Goal: Navigation & Orientation: Locate item on page

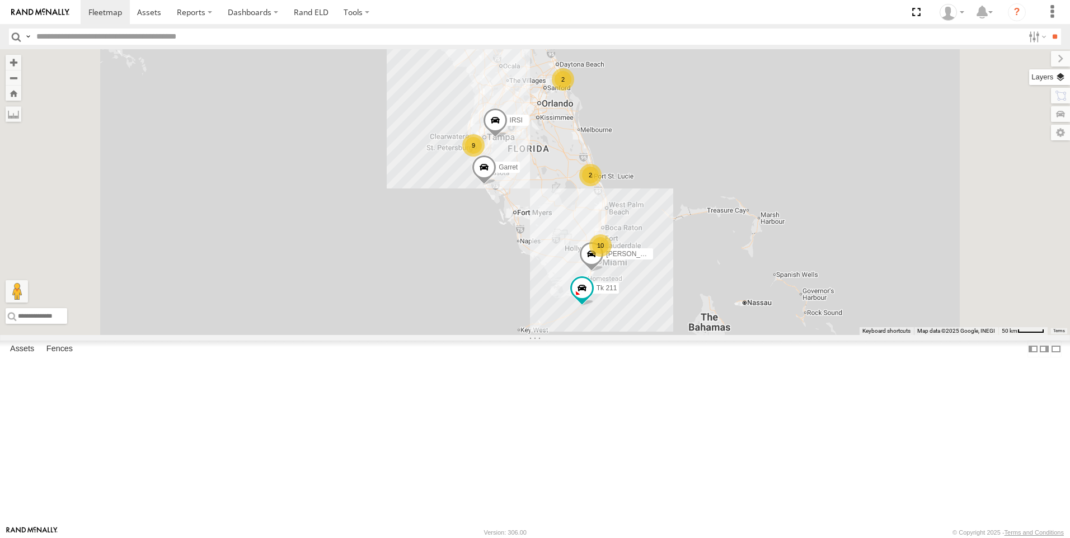
click at [1060, 79] on label at bounding box center [1049, 77] width 41 height 16
click at [0, 0] on span "Basemaps" at bounding box center [0, 0] width 0 height 0
click at [0, 0] on span "Satellite + Roadmap" at bounding box center [0, 0] width 0 height 0
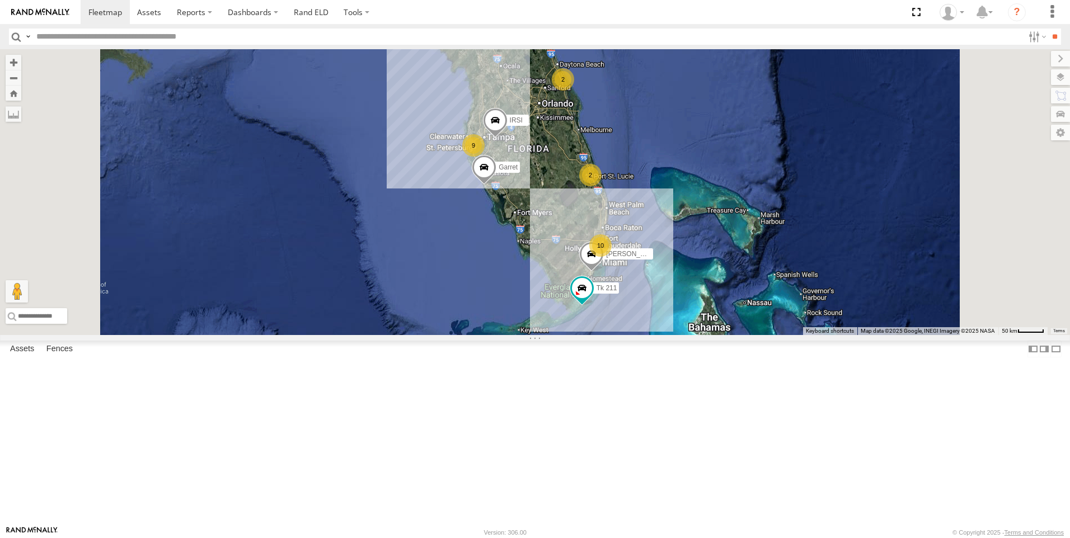
click at [0, 0] on span "Overlays" at bounding box center [0, 0] width 0 height 0
click at [0, 0] on span "Traffic" at bounding box center [0, 0] width 0 height 0
click at [574, 91] on div "2" at bounding box center [563, 79] width 22 height 22
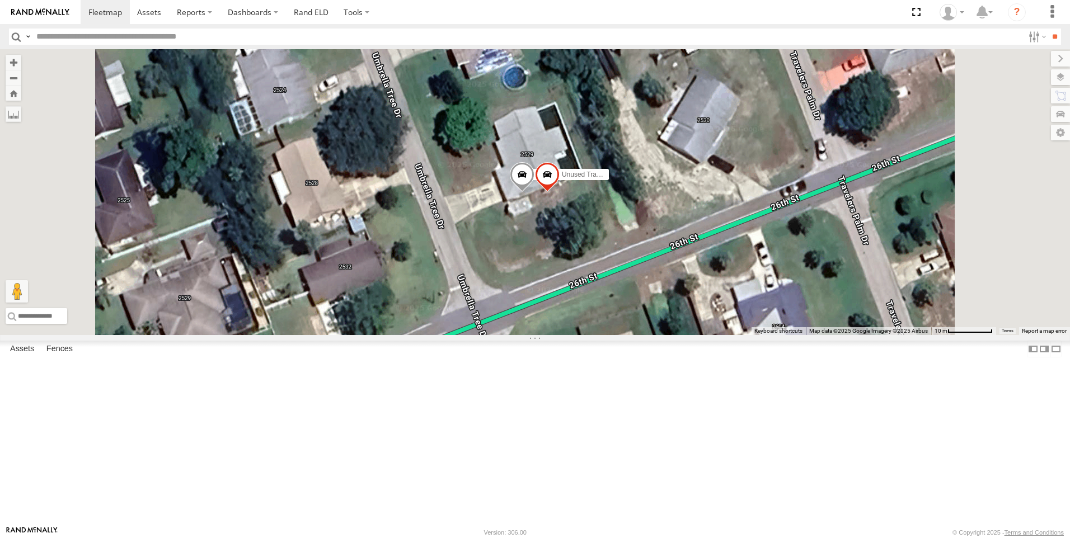
click at [0, 0] on div "All Assets" at bounding box center [0, 0] width 0 height 0
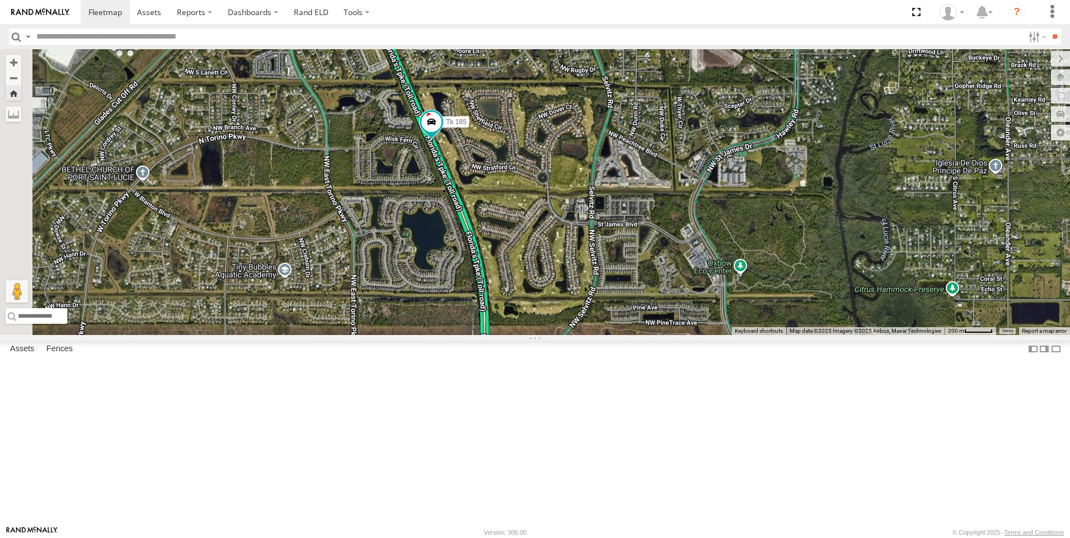
drag, startPoint x: 485, startPoint y: 232, endPoint x: 676, endPoint y: 349, distance: 224.7
click at [676, 335] on div "Tk 185" at bounding box center [535, 192] width 1070 height 286
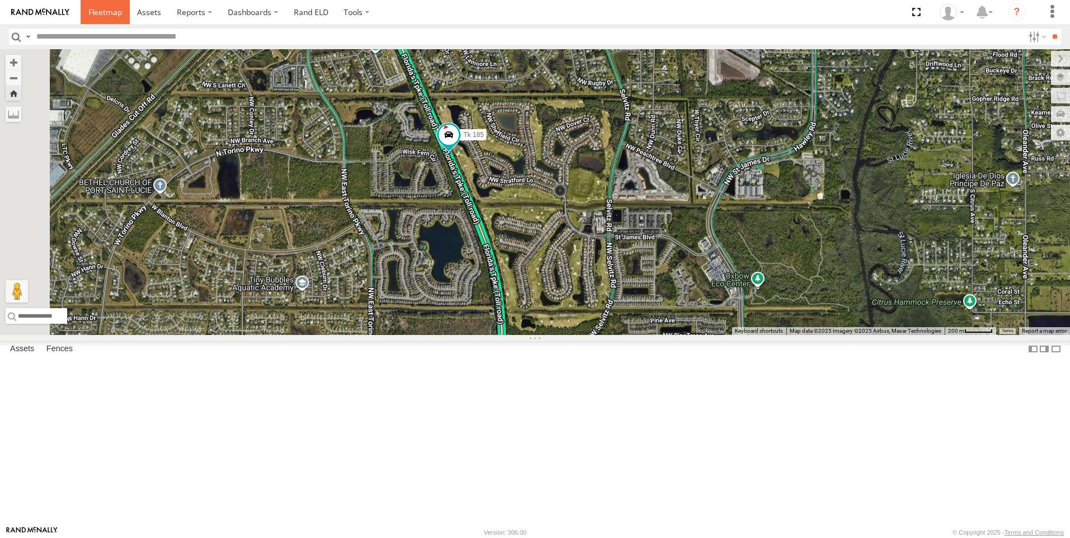
click at [110, 18] on link at bounding box center [105, 12] width 49 height 24
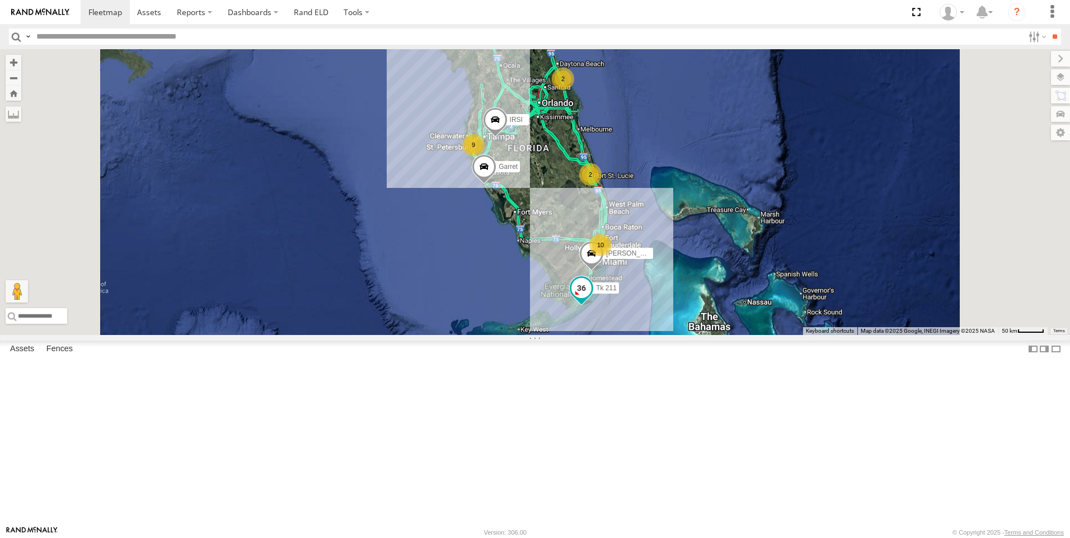
click at [591, 298] on span at bounding box center [581, 288] width 20 height 20
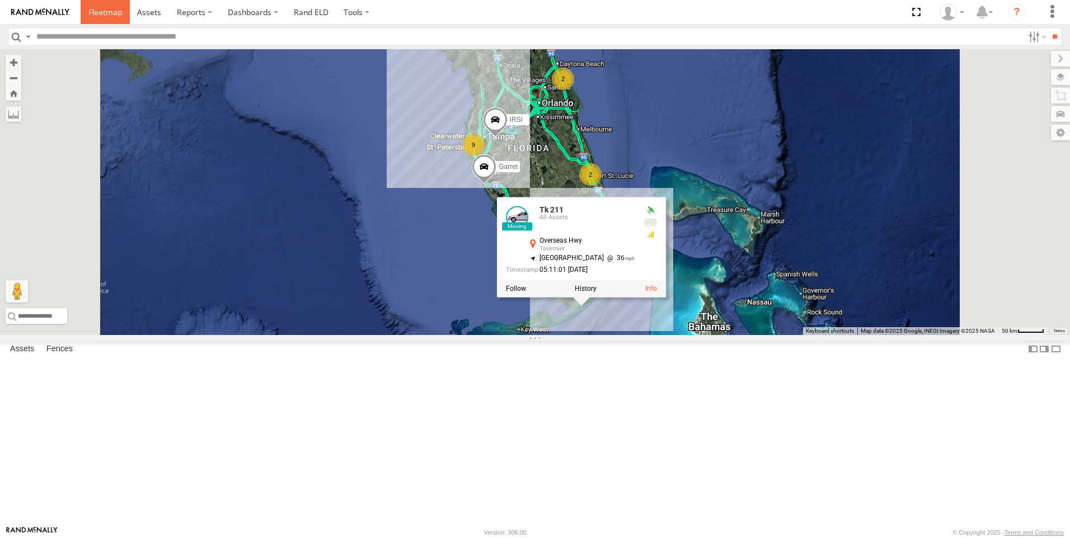
click at [108, 15] on span at bounding box center [105, 12] width 34 height 11
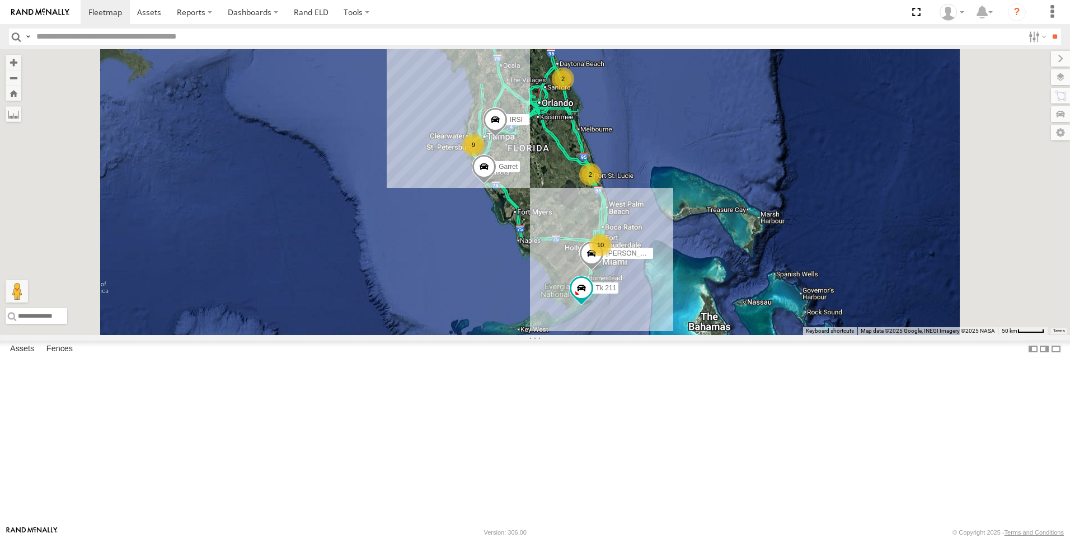
drag, startPoint x: 845, startPoint y: 369, endPoint x: 864, endPoint y: 375, distance: 20.2
click at [849, 335] on div "9 2 Tk 211 2 10 Steve Saumell IRSI Garret" at bounding box center [535, 192] width 1070 height 286
